Goal: Find specific page/section: Find specific page/section

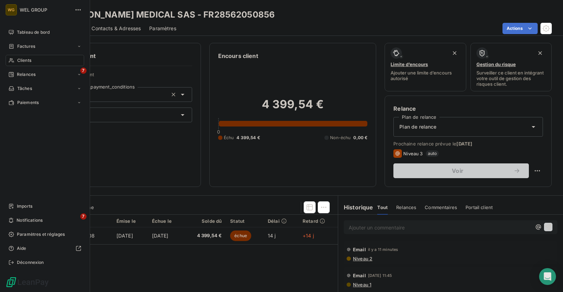
click at [13, 29] on div "Tableau de bord" at bounding box center [45, 32] width 78 height 11
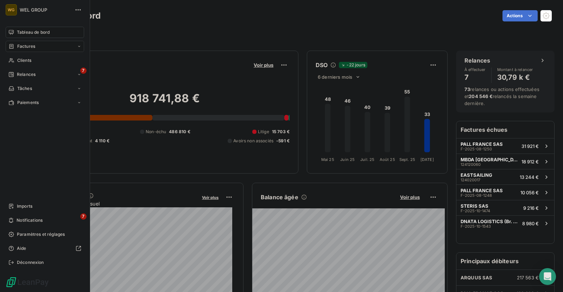
click at [43, 46] on div "Factures" at bounding box center [45, 46] width 78 height 11
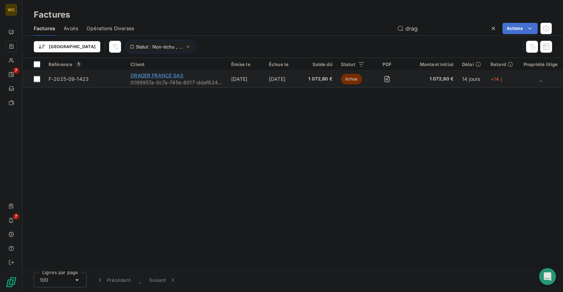
click at [163, 75] on span "DRAGER FRANCE SAS" at bounding box center [157, 75] width 53 height 6
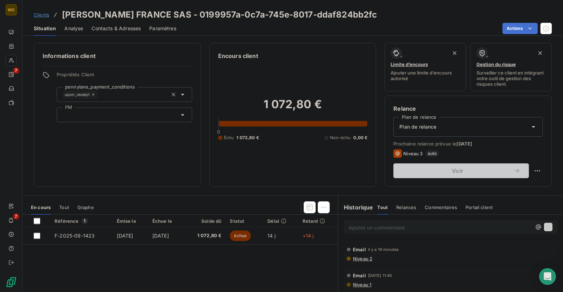
click at [119, 30] on span "Contacts & Adresses" at bounding box center [115, 28] width 49 height 7
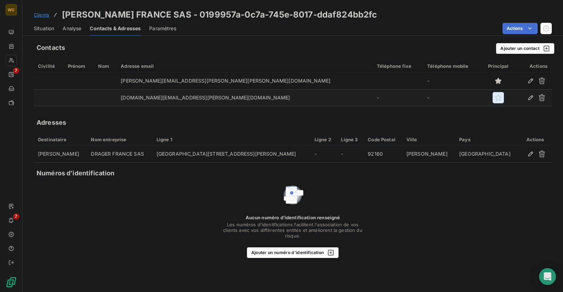
click at [495, 98] on icon "button" at bounding box center [498, 97] width 7 height 7
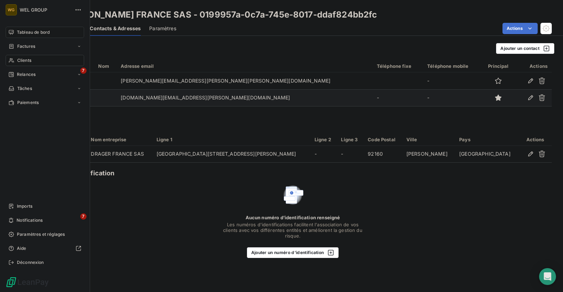
click at [37, 32] on span "Tableau de bord" at bounding box center [33, 32] width 33 height 6
